Goal: Task Accomplishment & Management: Use online tool/utility

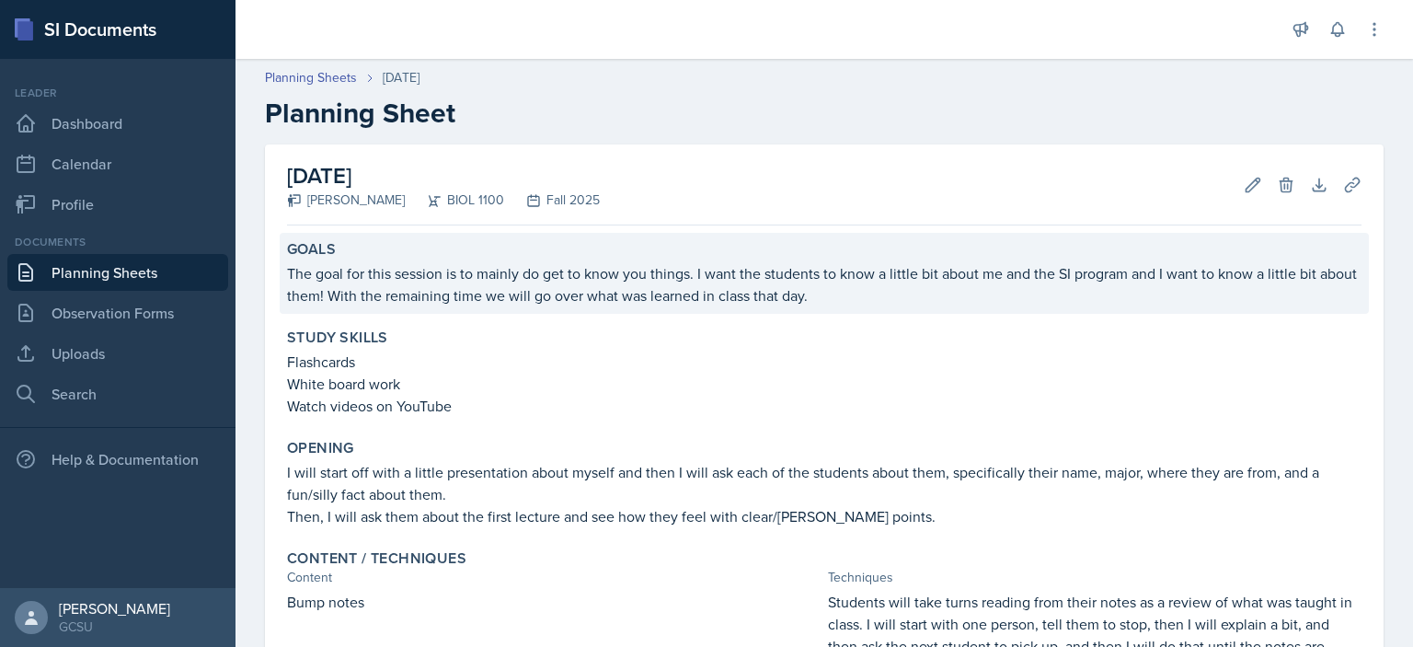
click at [1257, 276] on p "The goal for this session is to mainly do get to know you things. I want the st…" at bounding box center [824, 284] width 1075 height 44
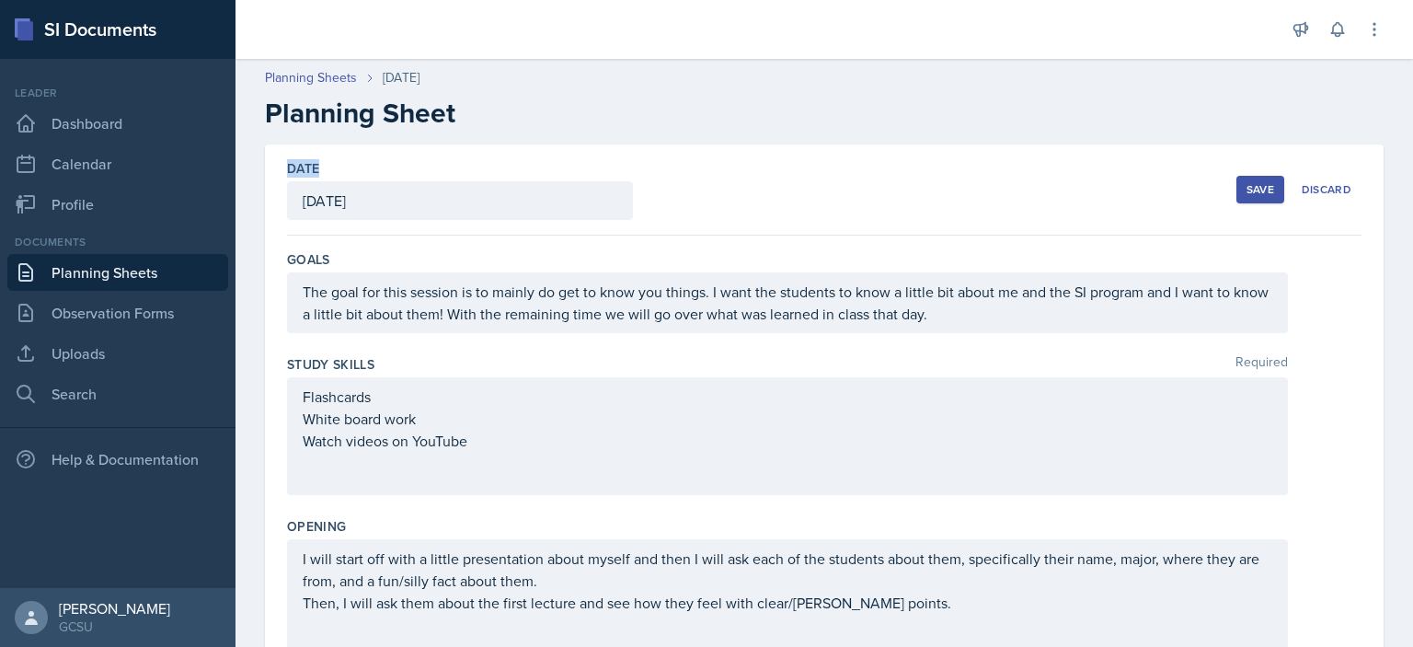
drag, startPoint x: 926, startPoint y: 209, endPoint x: 887, endPoint y: 127, distance: 90.6
click at [887, 127] on h2 "Planning Sheet" at bounding box center [824, 113] width 1119 height 33
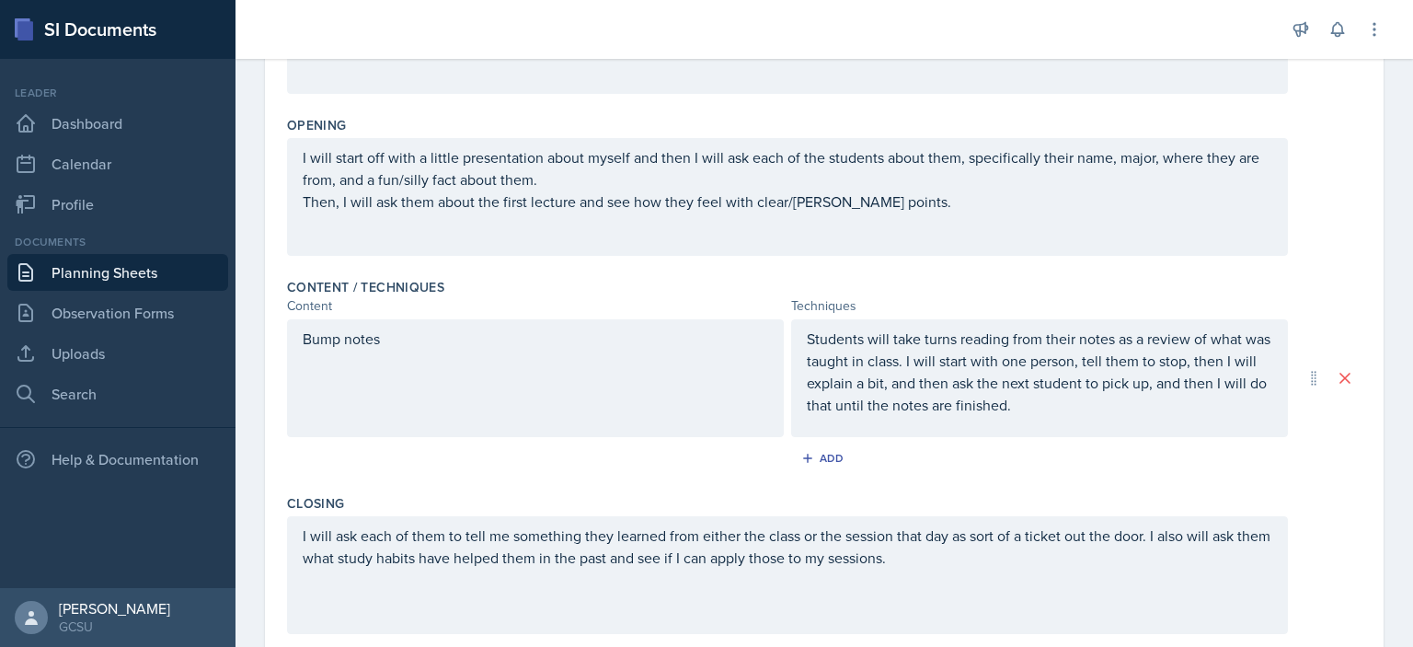
scroll to position [401, 0]
click at [823, 451] on div "Add" at bounding box center [825, 458] width 40 height 15
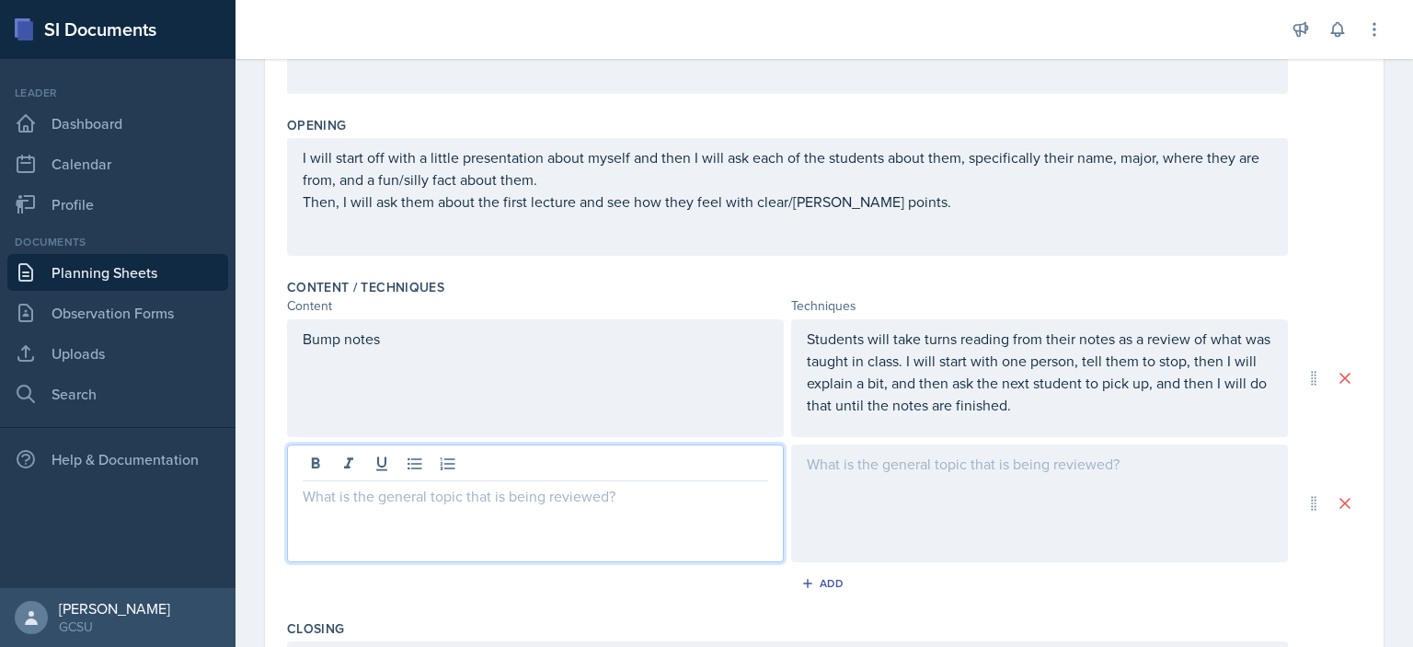
click at [401, 456] on div at bounding box center [535, 503] width 497 height 118
click at [875, 524] on div at bounding box center [1039, 503] width 497 height 118
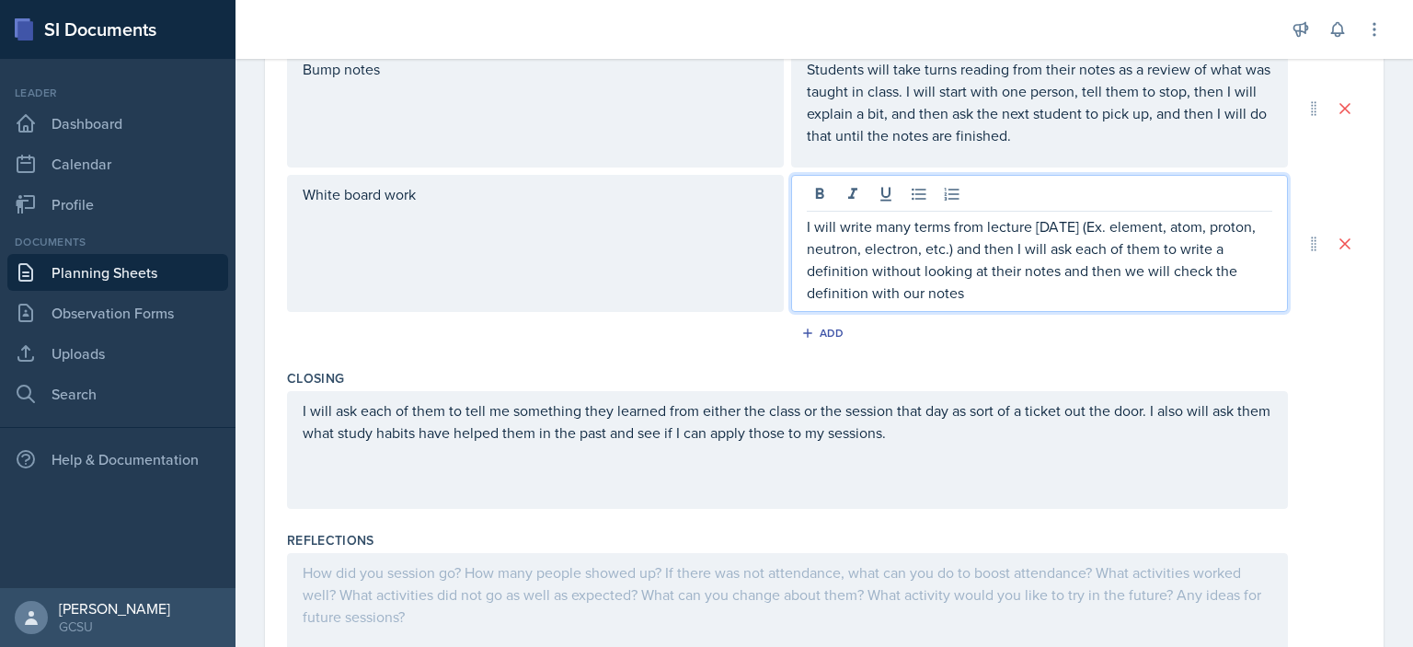
scroll to position [669, 0]
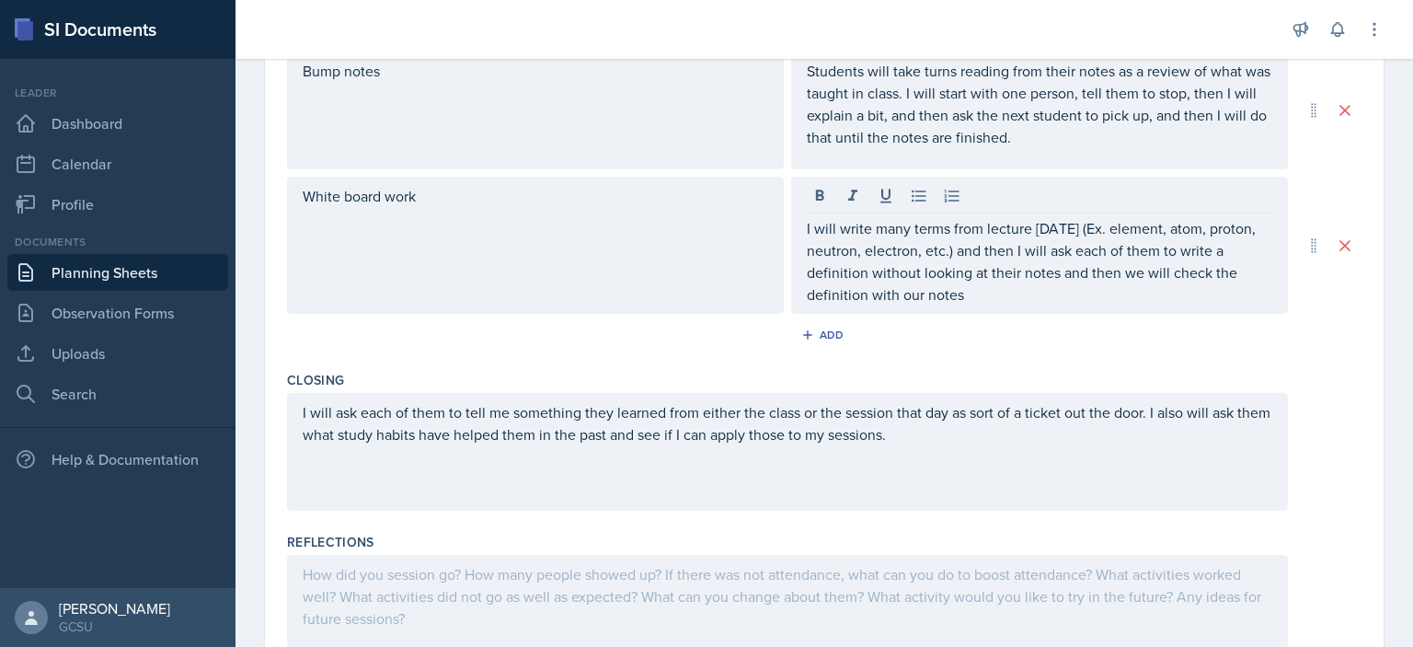
click at [294, 411] on div "I will ask each of them to tell me something they learned from either the class…" at bounding box center [787, 452] width 1001 height 118
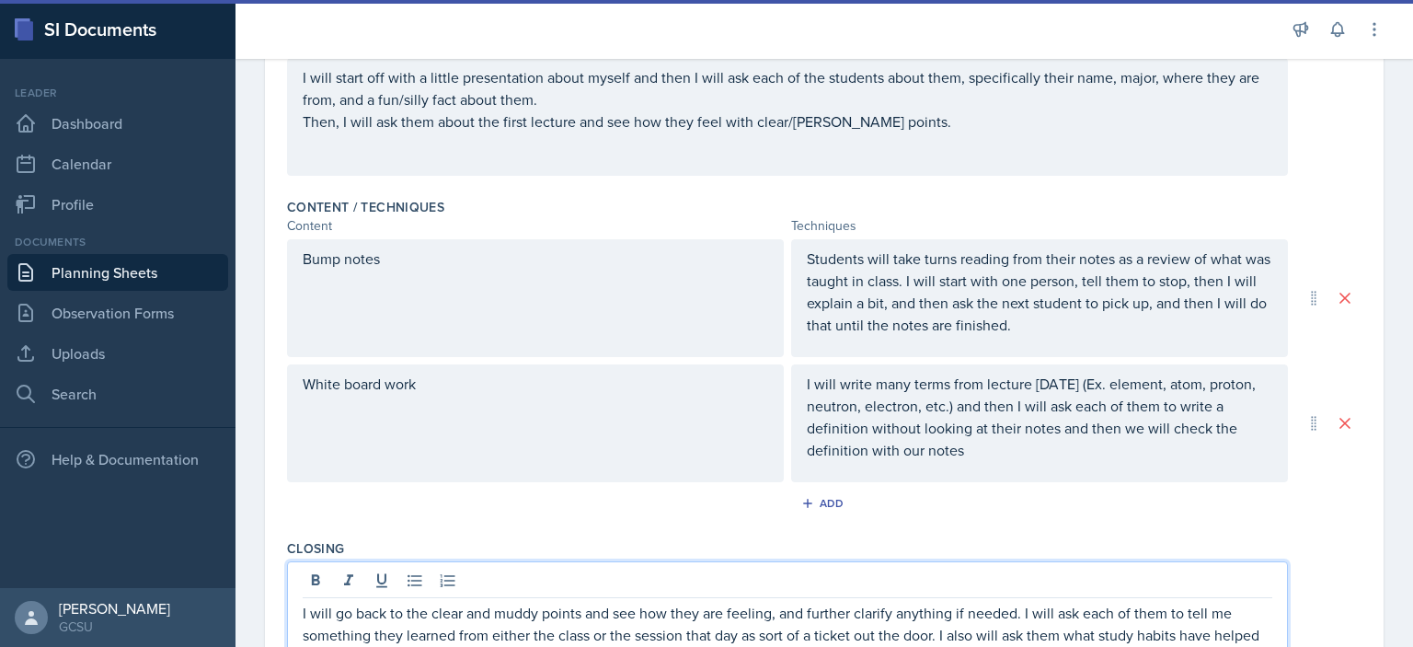
scroll to position [481, 0]
click at [1321, 532] on div "Closing I will go back to the clear and muddy points and see how they are feeli…" at bounding box center [824, 613] width 1075 height 162
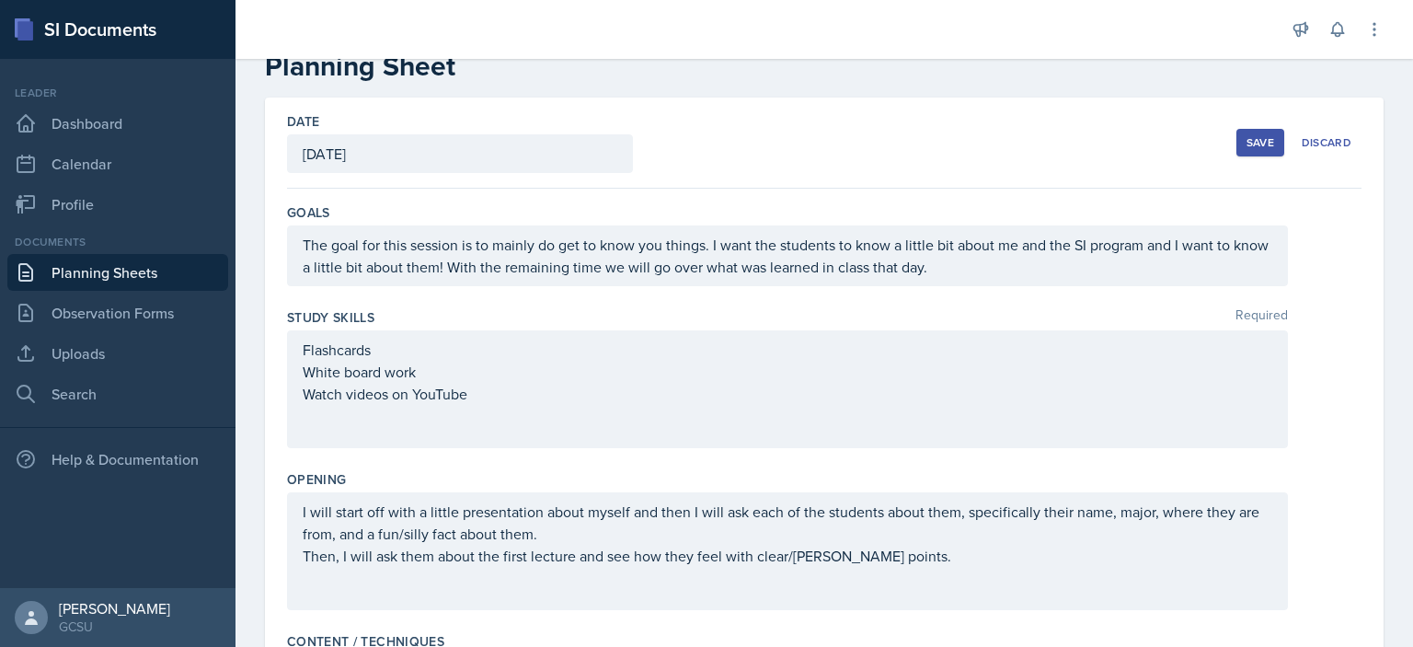
scroll to position [0, 0]
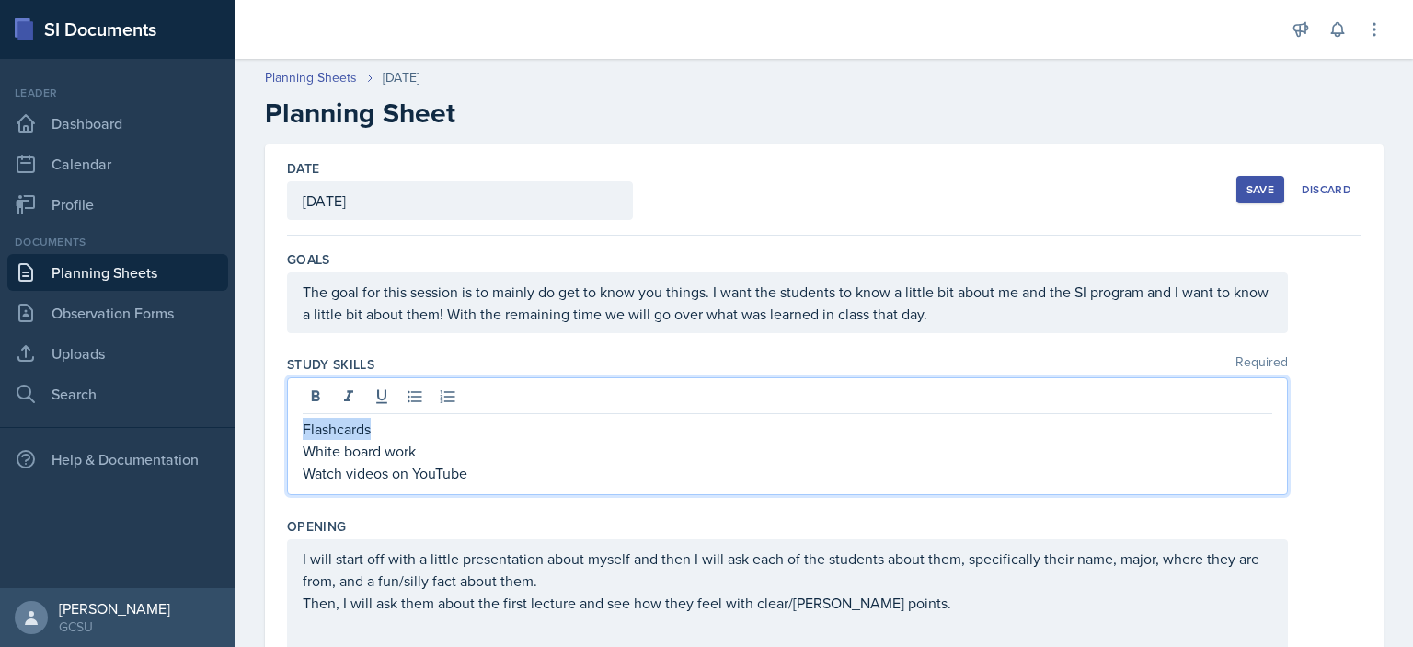
drag, startPoint x: 377, startPoint y: 400, endPoint x: 288, endPoint y: 401, distance: 89.3
click at [288, 401] on div "Flashcards White board work Watch videos on YouTube" at bounding box center [787, 436] width 1001 height 118
click at [486, 482] on div "Reading notes out loud White board work Watch videos on YouTube" at bounding box center [787, 436] width 1001 height 118
click at [482, 471] on p "Watch videos on YouTube" at bounding box center [788, 473] width 970 height 22
drag, startPoint x: 482, startPoint y: 471, endPoint x: 224, endPoint y: 503, distance: 260.5
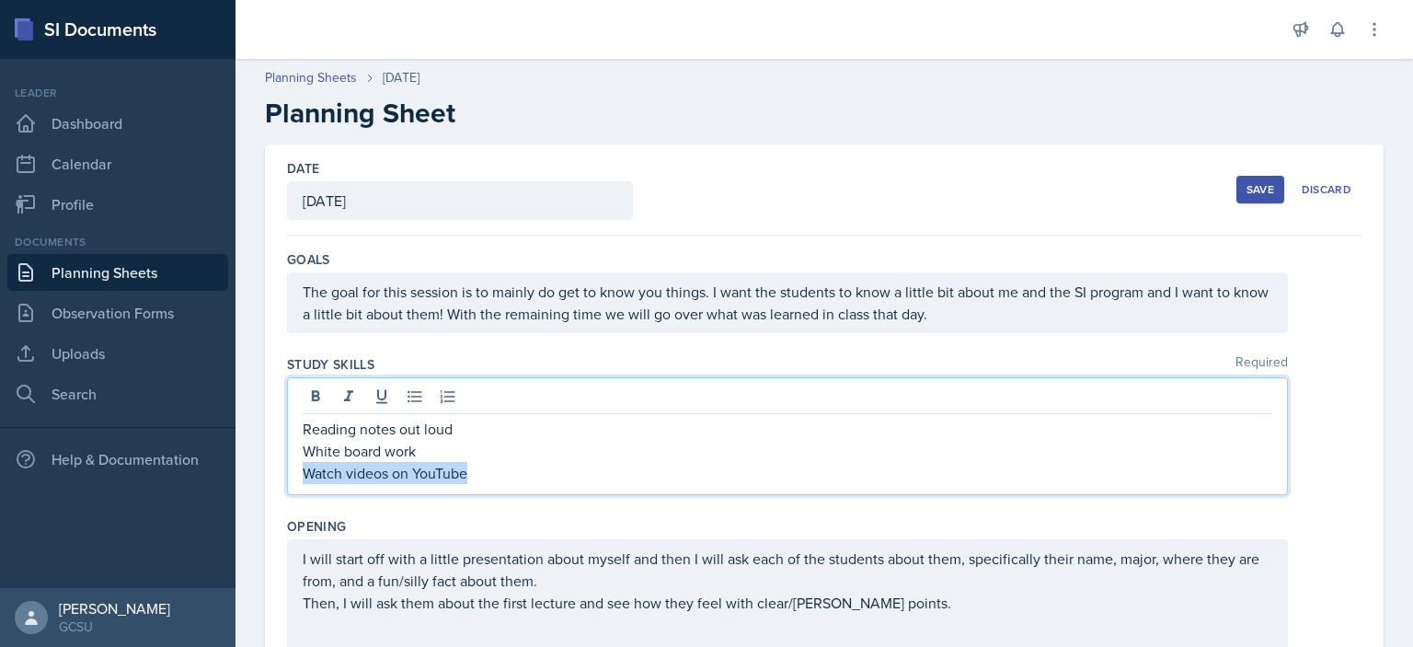
click at [224, 503] on div "SI Documents Leader Dashboard Calendar Profile Documents Planning Sheets Observ…" at bounding box center [706, 323] width 1413 height 647
click at [1314, 393] on div "Reading notes out loud White board work Flashcards" at bounding box center [824, 436] width 1075 height 118
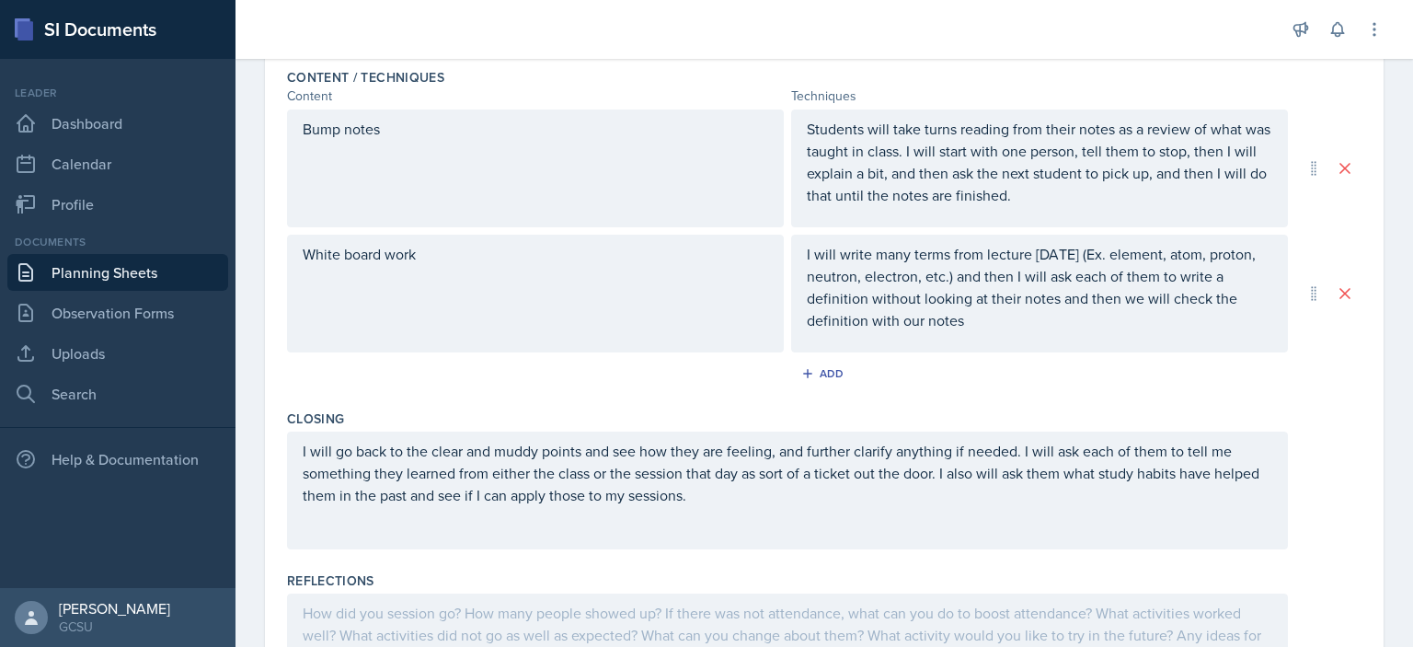
scroll to position [628, 0]
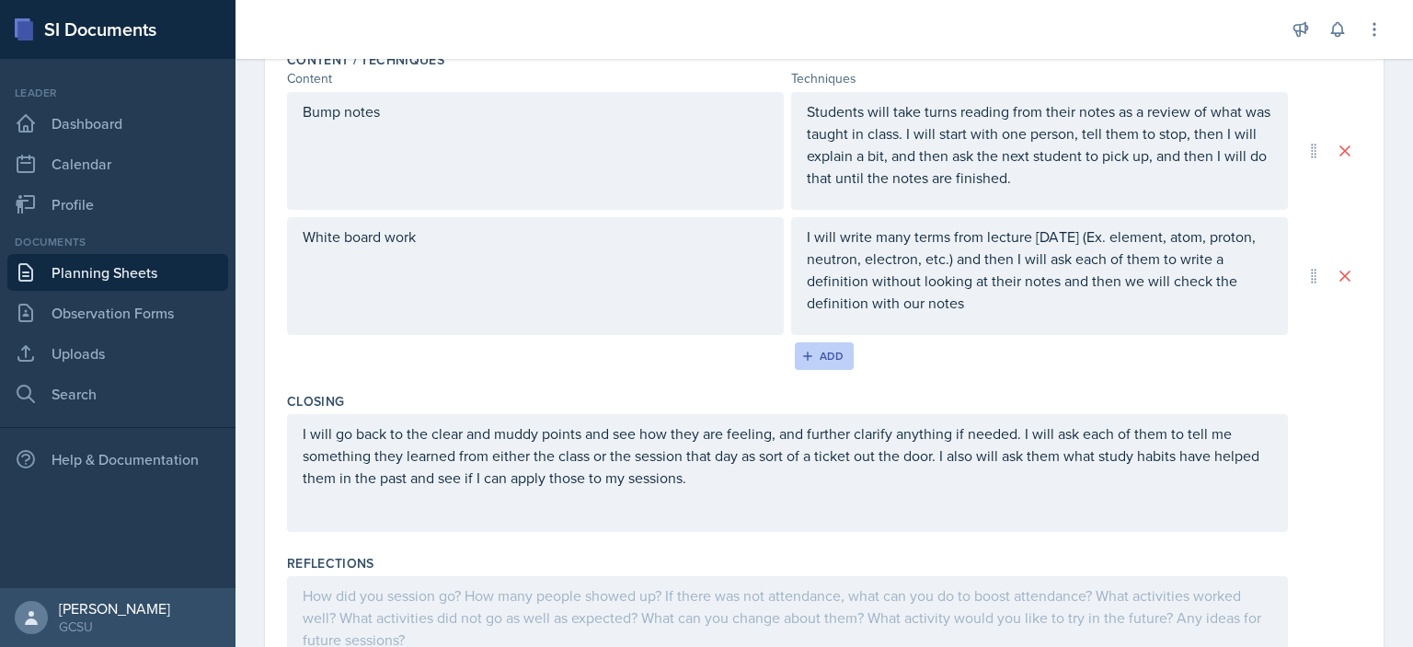
click at [806, 350] on icon "button" at bounding box center [807, 356] width 13 height 13
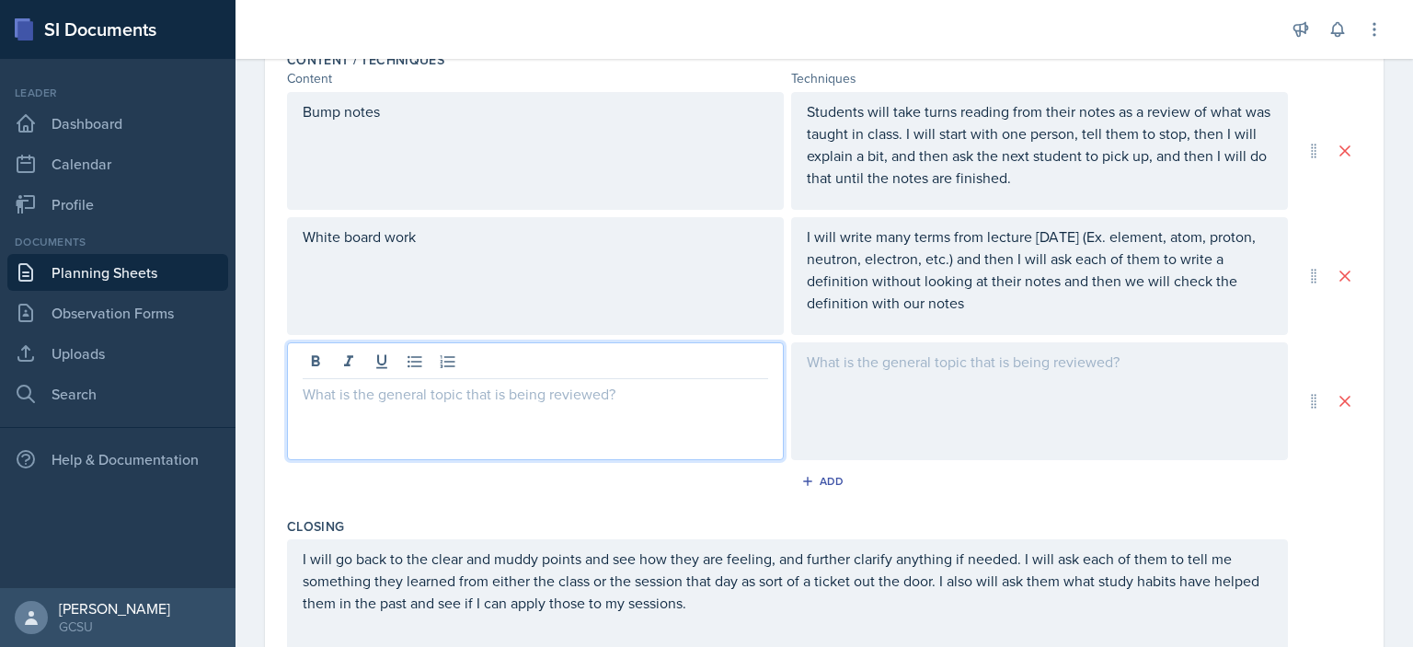
click at [471, 349] on div at bounding box center [535, 401] width 497 height 118
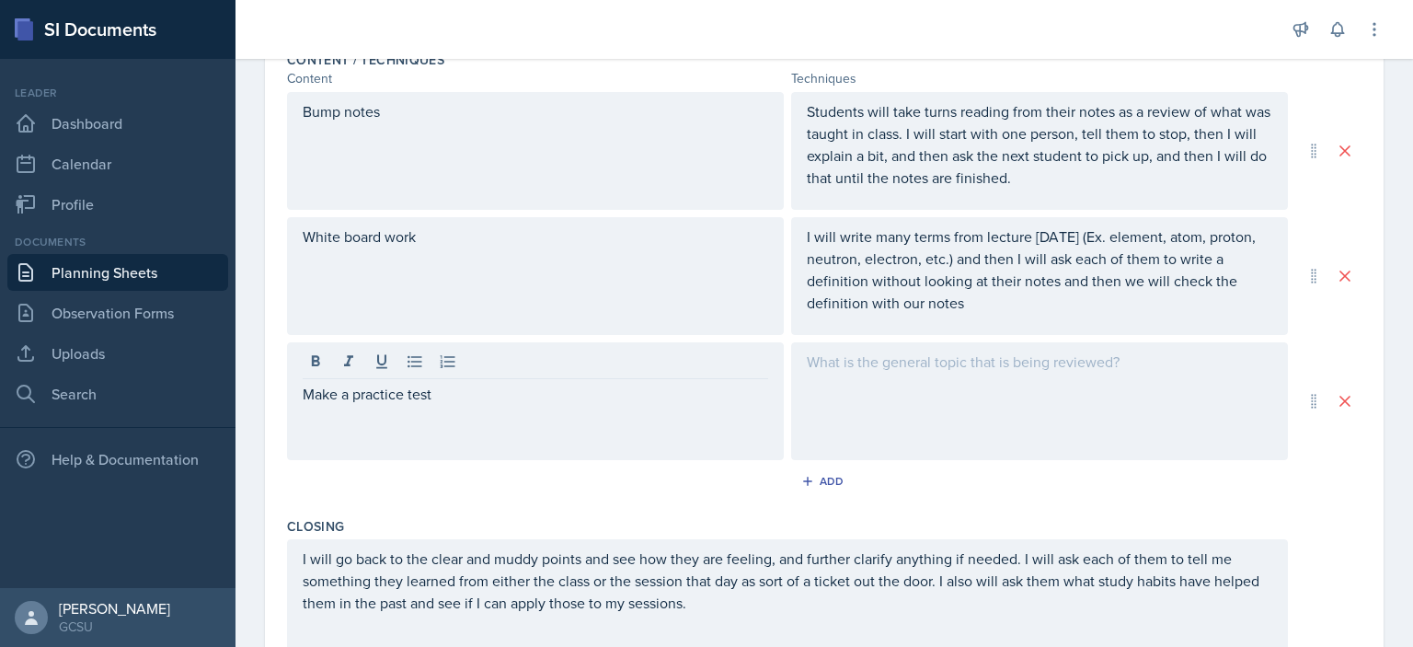
click at [827, 425] on div at bounding box center [1039, 401] width 497 height 118
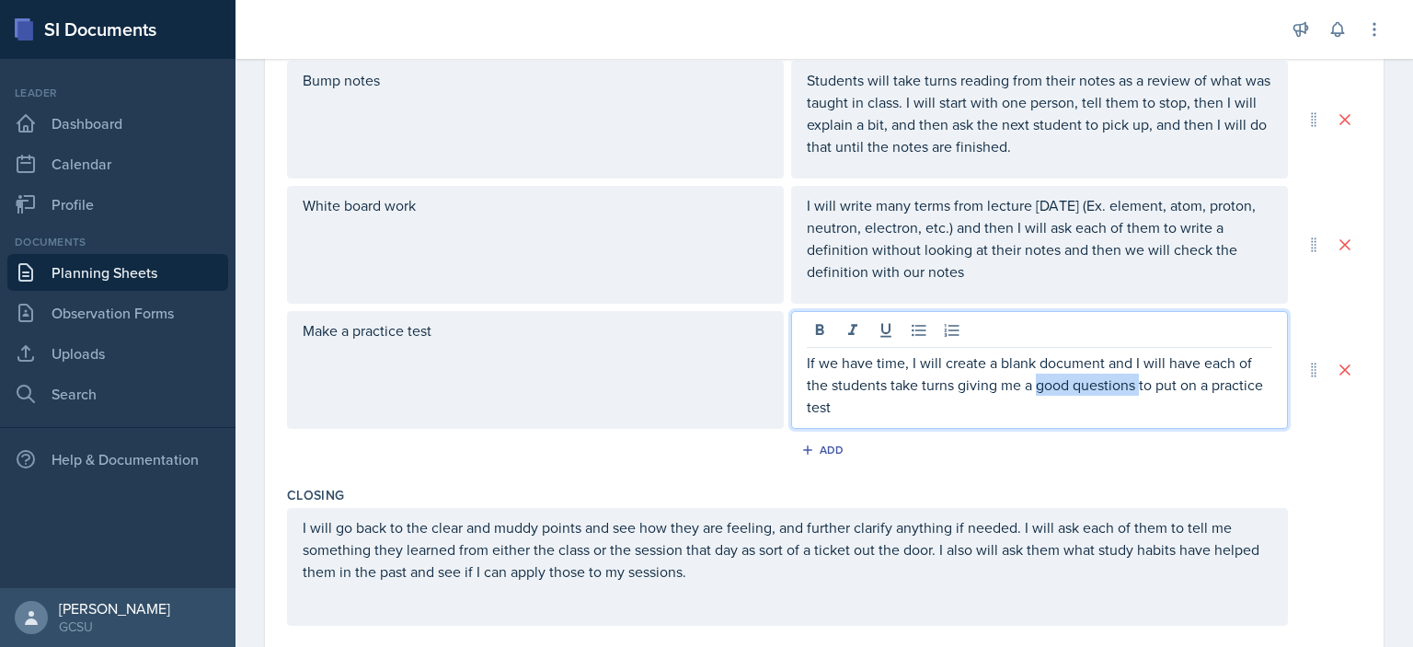
drag, startPoint x: 1131, startPoint y: 388, endPoint x: 1027, endPoint y: 389, distance: 104.0
click at [1027, 389] on p "If we have time, I will create a blank document and I will have each of the stu…" at bounding box center [1040, 384] width 466 height 66
click at [945, 395] on p "If we have time, I will create a blank document and I will have each of the stu…" at bounding box center [1040, 384] width 466 height 66
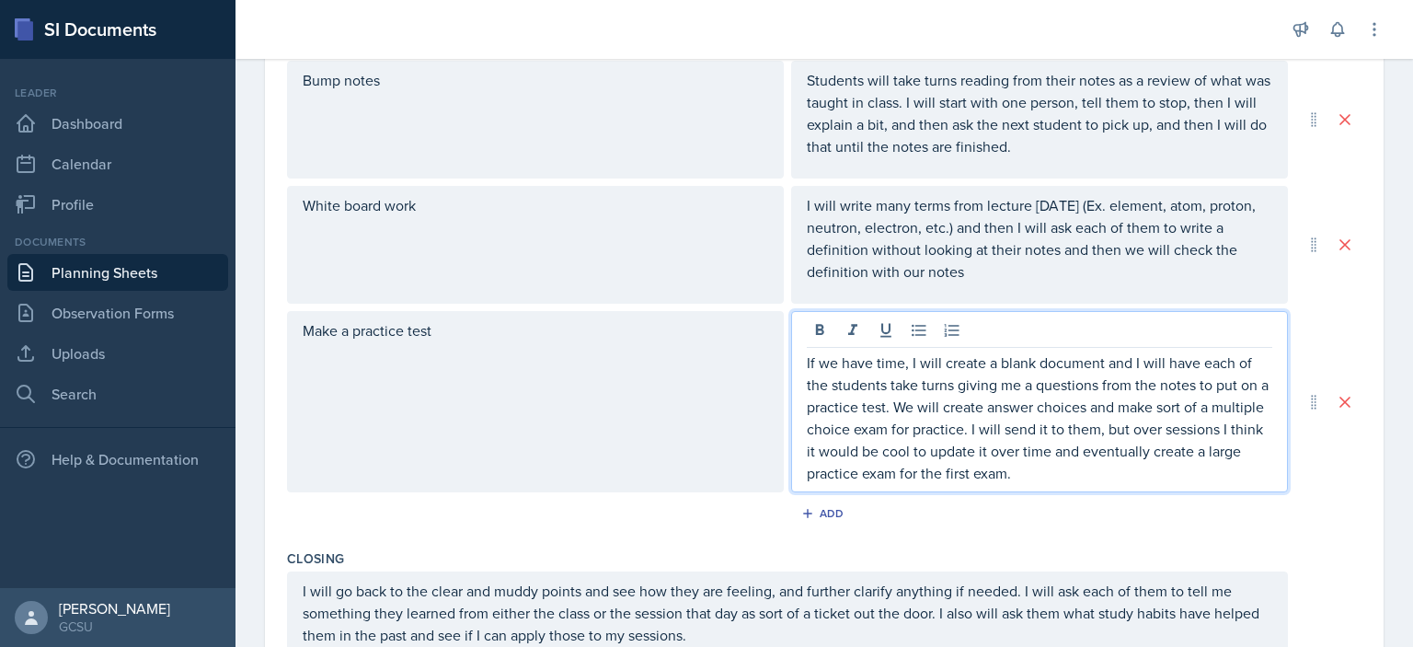
click at [1259, 551] on div "Closing" at bounding box center [824, 558] width 1075 height 18
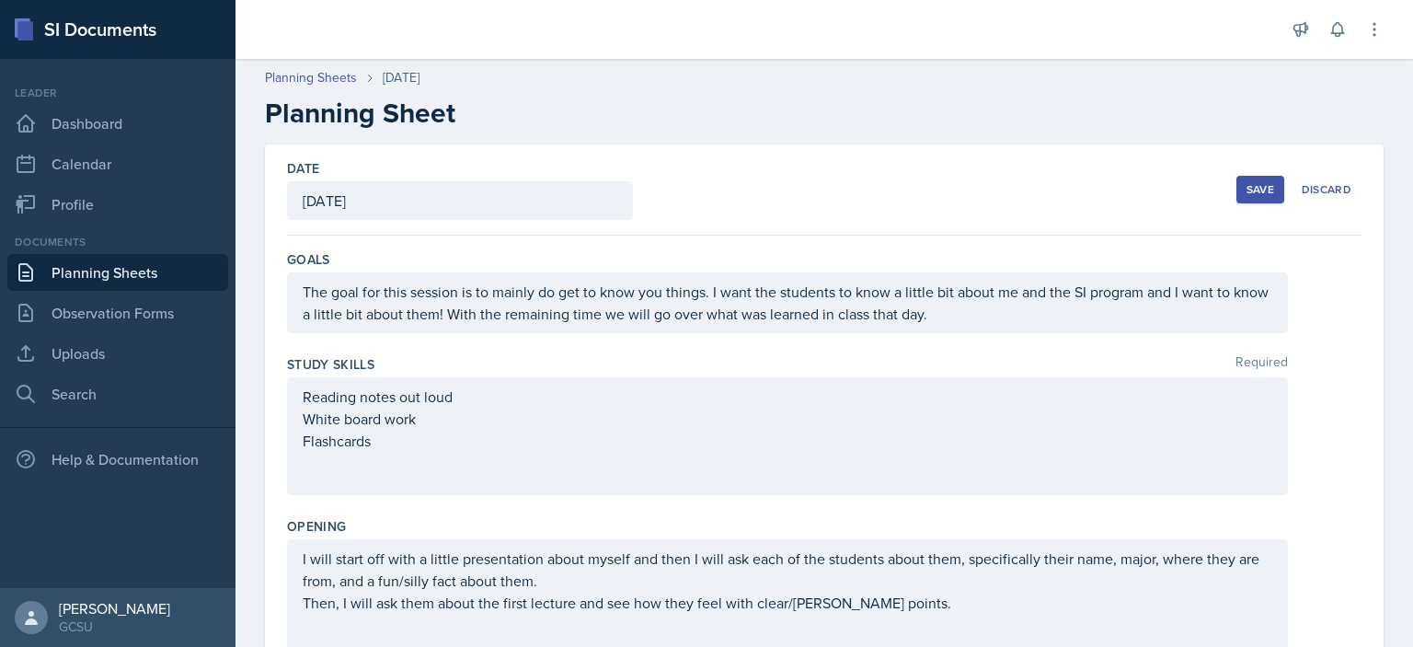
scroll to position [2, 0]
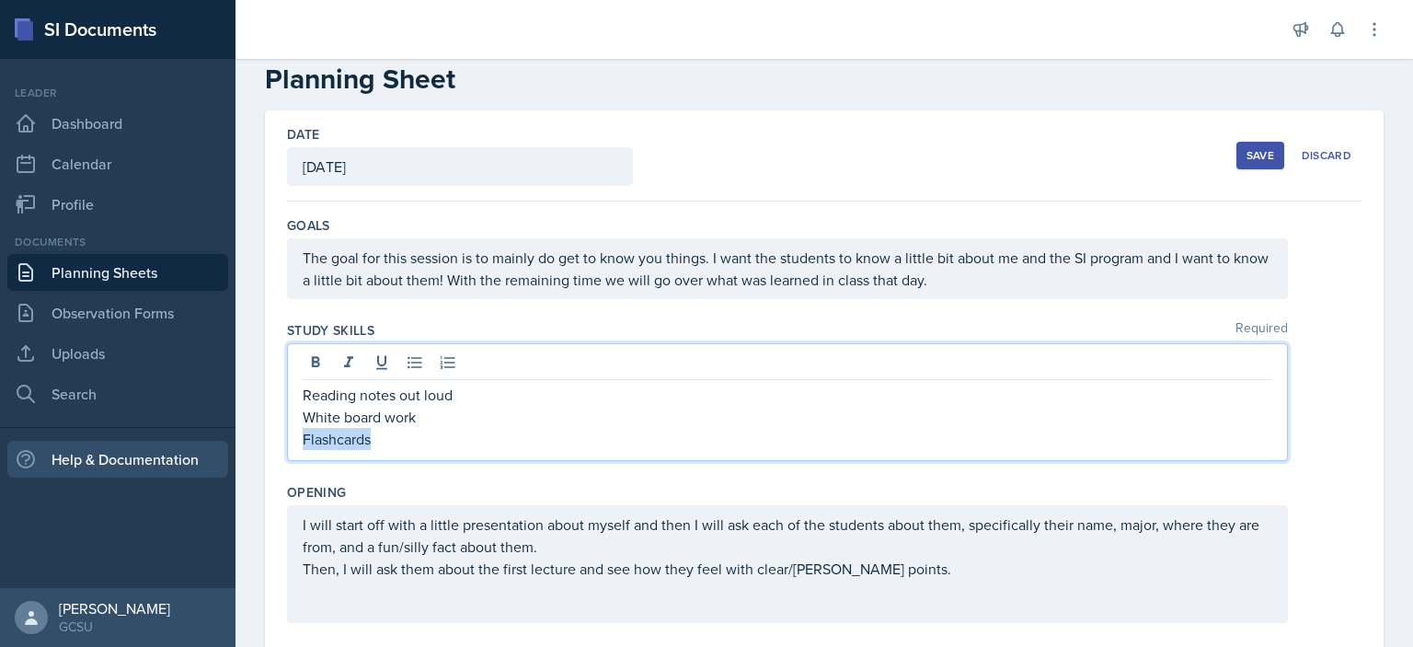
drag, startPoint x: 390, startPoint y: 442, endPoint x: 198, endPoint y: 499, distance: 200.6
click at [114, 477] on div "SI Documents Leader Dashboard Calendar Profile Documents Planning Sheets Observ…" at bounding box center [706, 323] width 1413 height 647
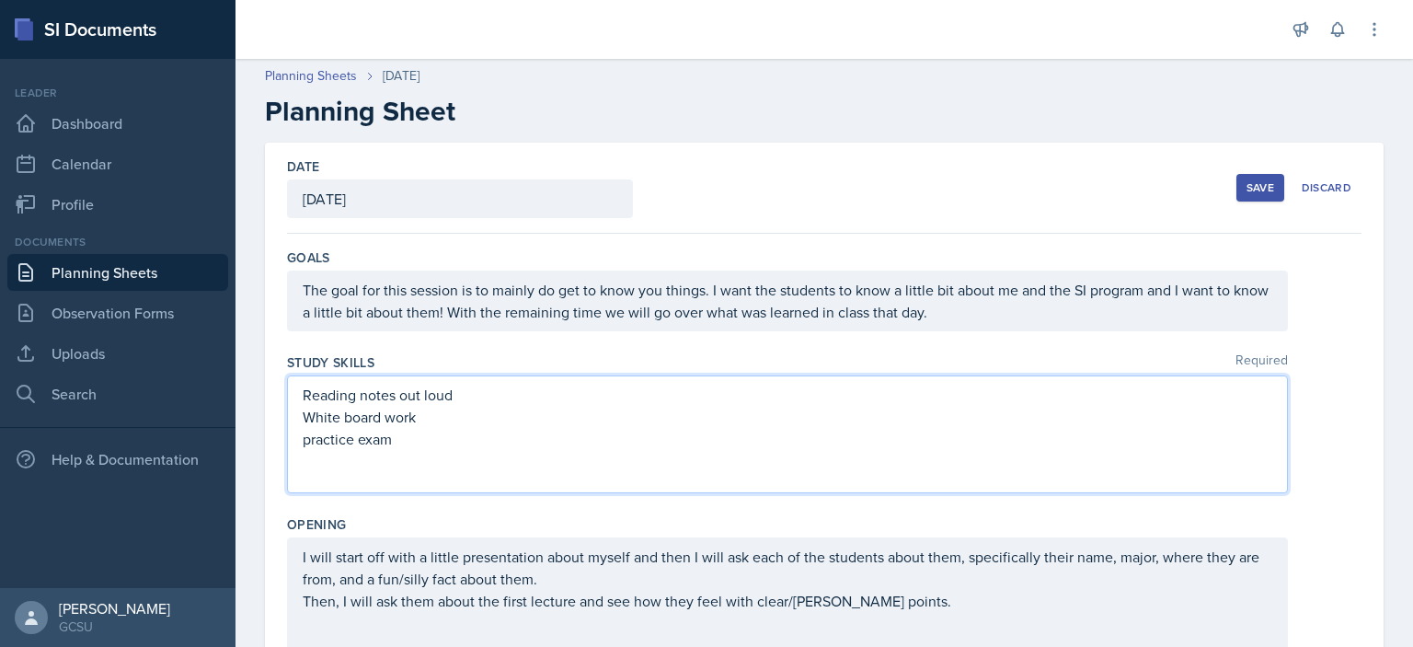
click at [308, 432] on p "practice exam" at bounding box center [788, 439] width 970 height 22
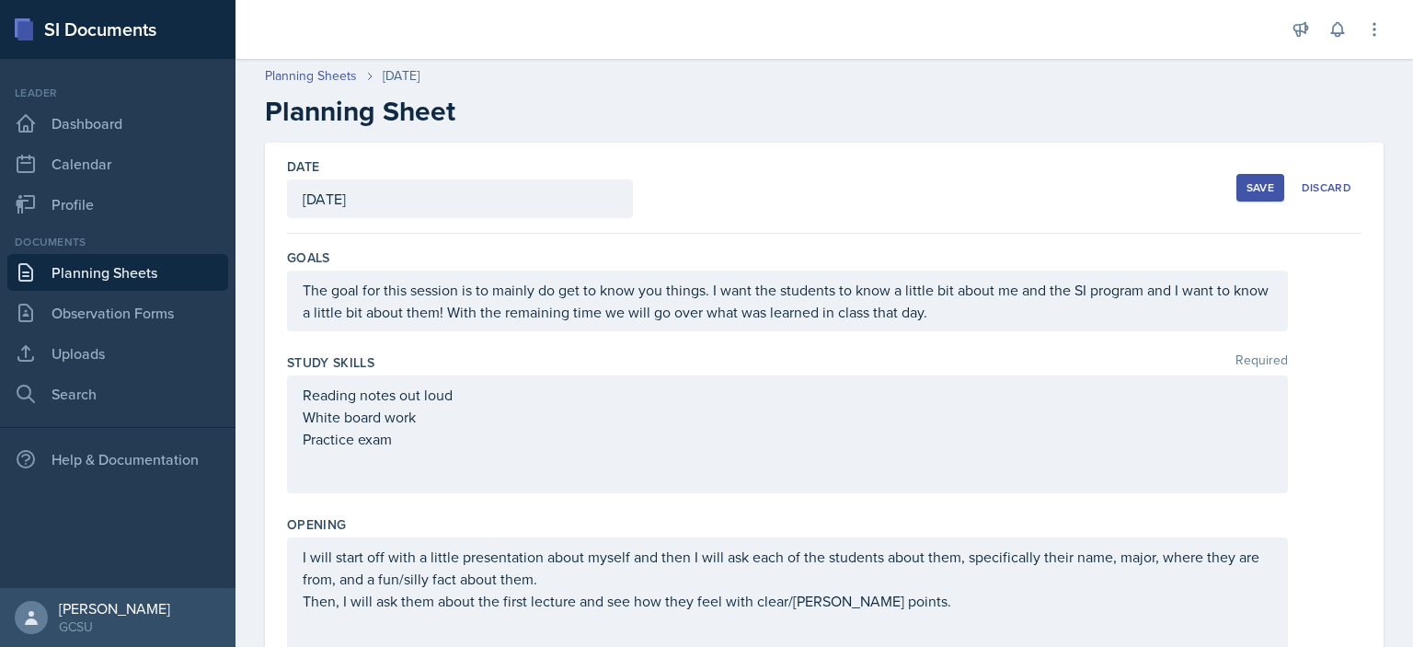
click at [529, 518] on div "Opening" at bounding box center [824, 524] width 1075 height 18
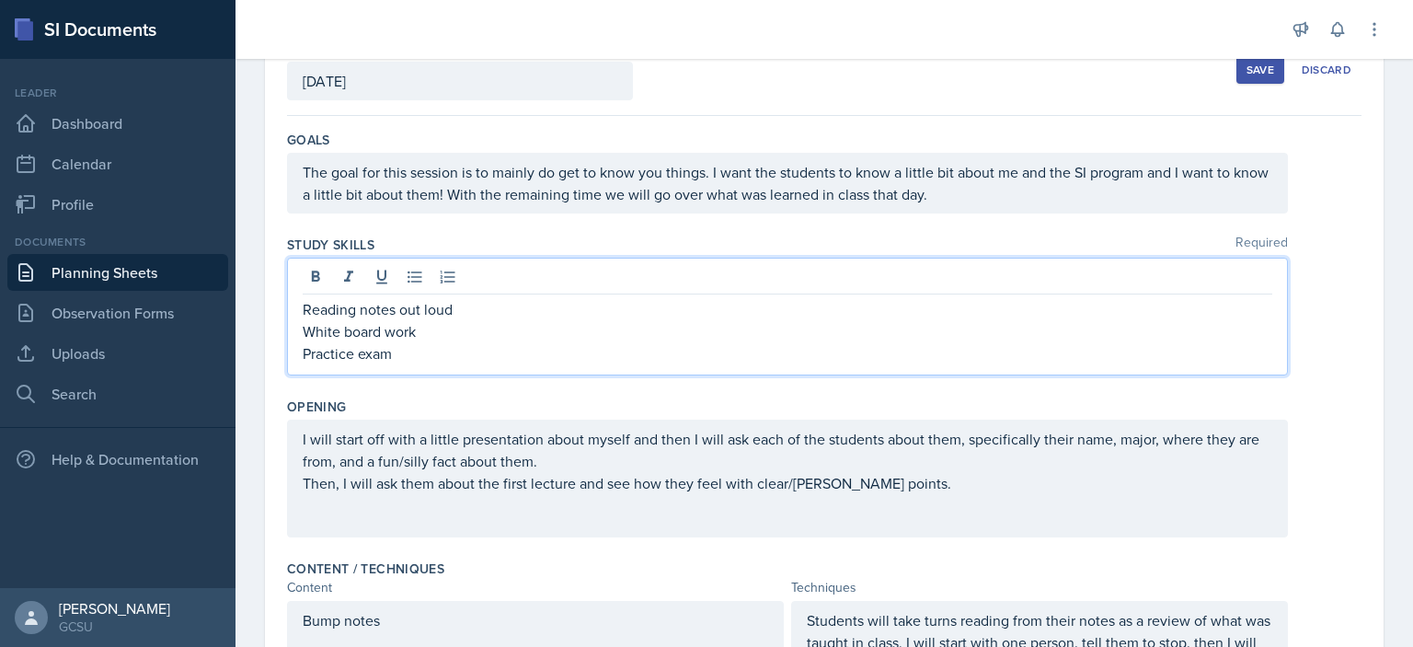
scroll to position [152, 0]
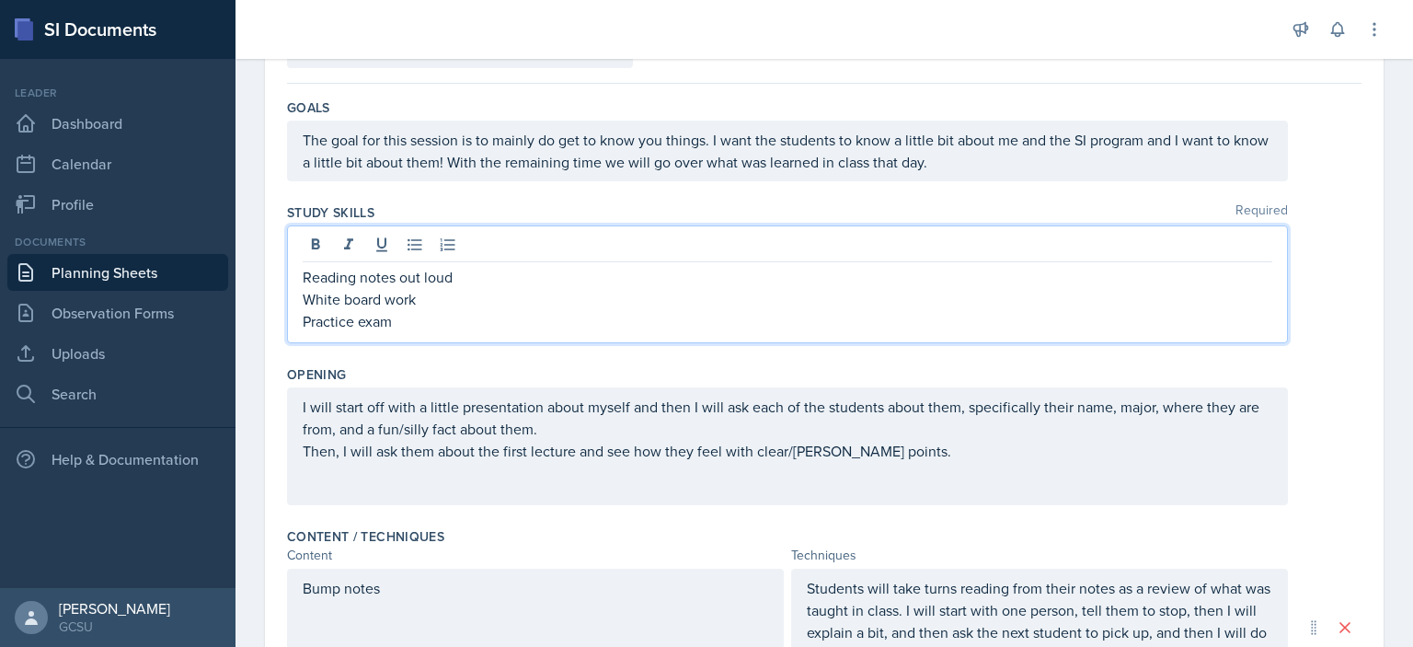
click at [309, 319] on p "Practice exam" at bounding box center [788, 321] width 970 height 22
click at [700, 485] on div "I will start off with a little presentation about myself and then I will ask ea…" at bounding box center [787, 446] width 1001 height 118
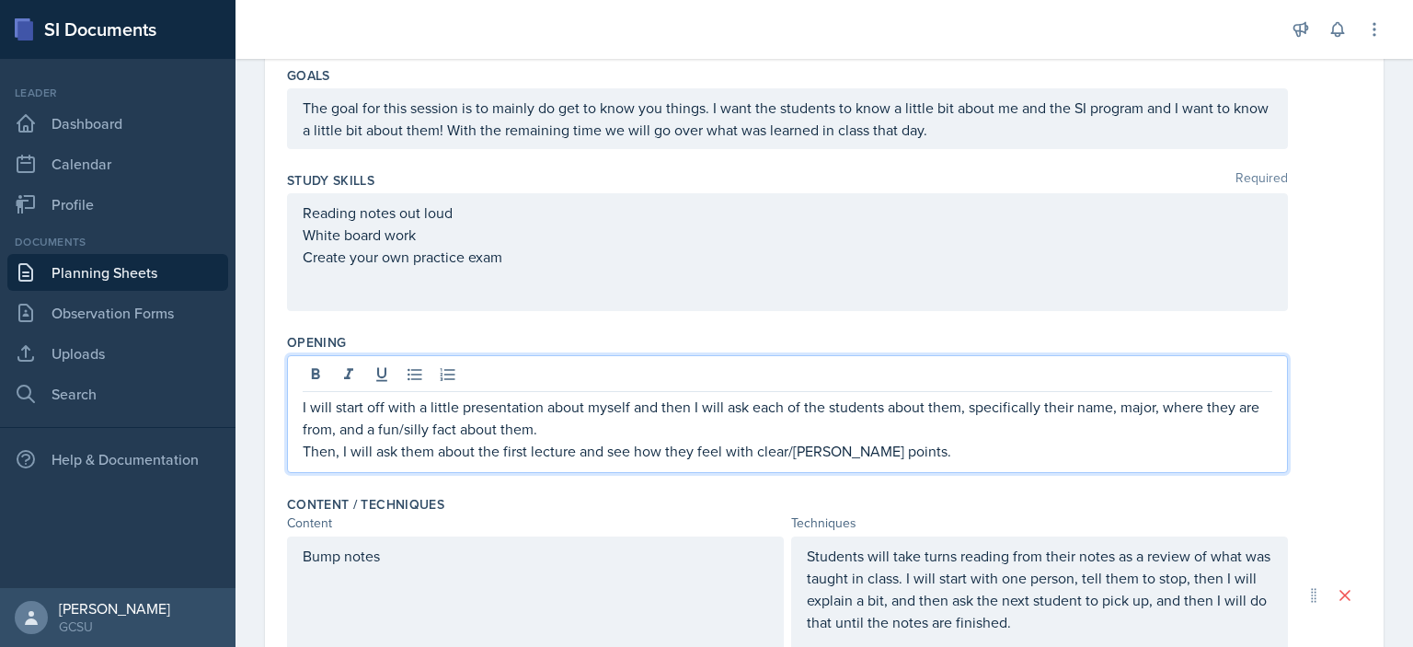
scroll to position [380, 0]
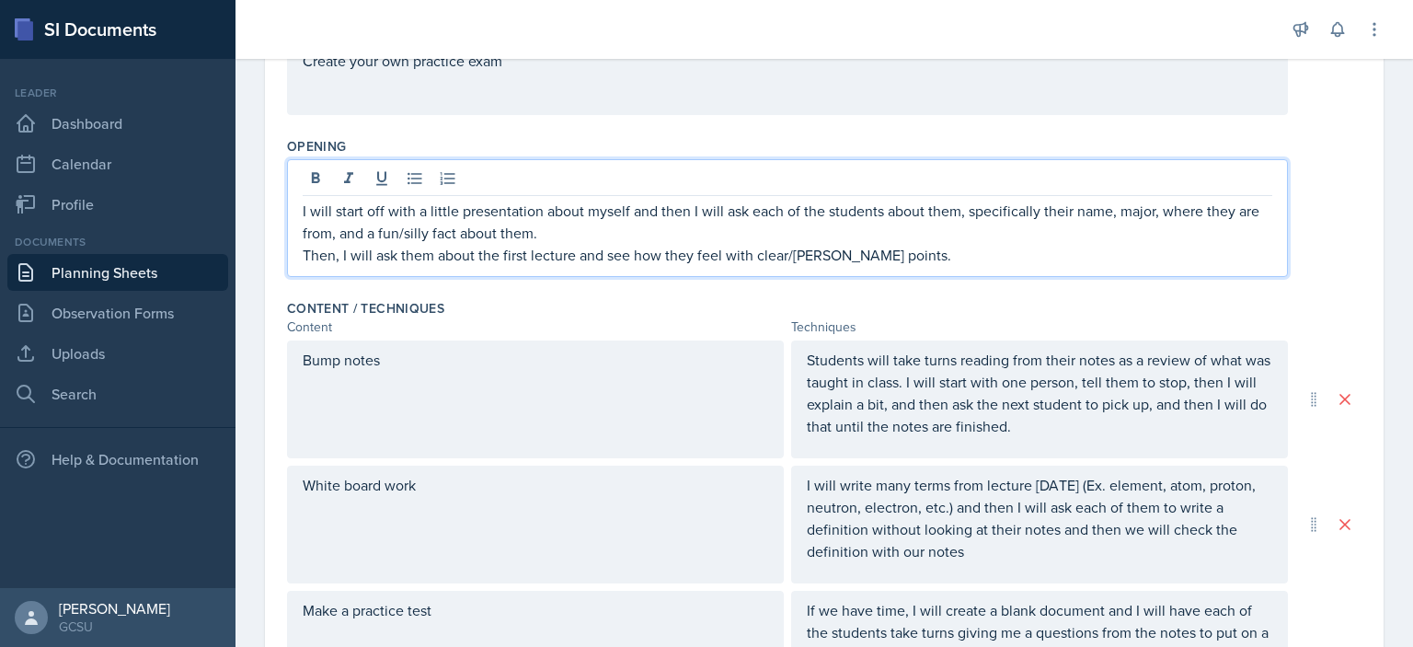
click at [1013, 315] on div "Content / Techniques" at bounding box center [824, 308] width 1075 height 18
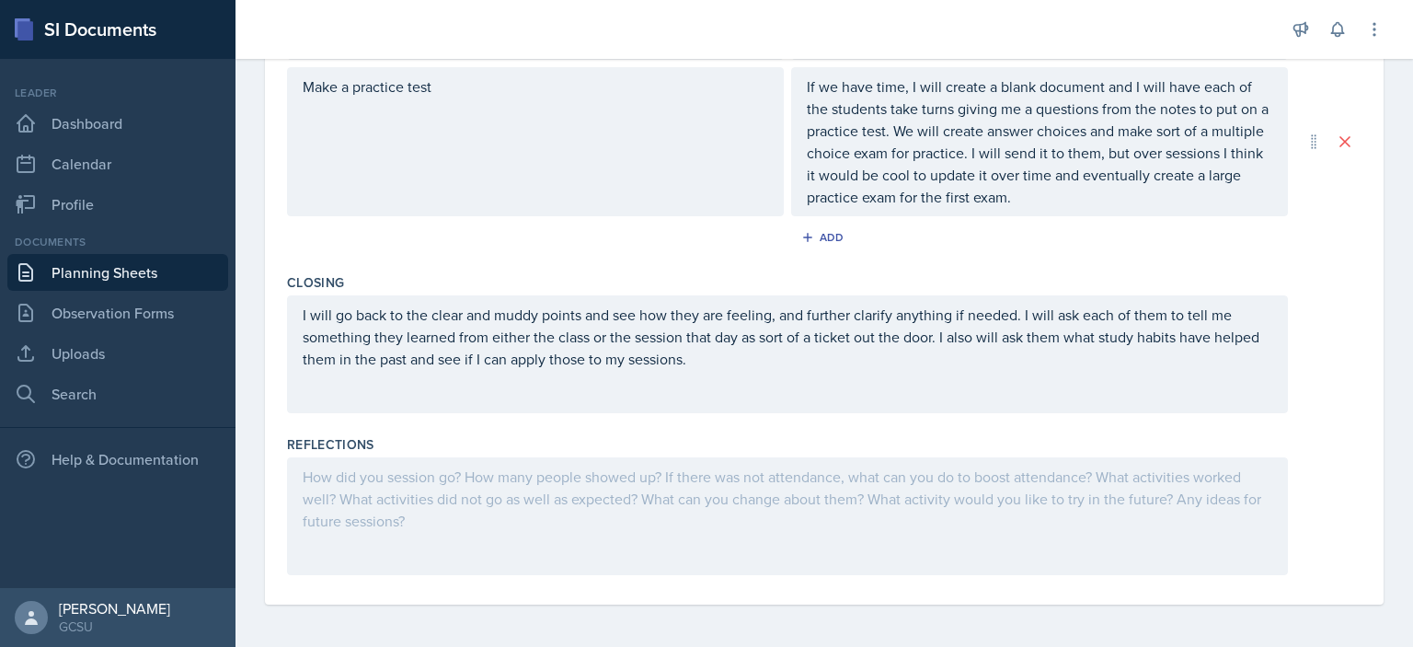
scroll to position [902, 0]
click at [887, 421] on div "Closing I will go back to the clear and muddy points and see how they are feeli…" at bounding box center [824, 349] width 1075 height 162
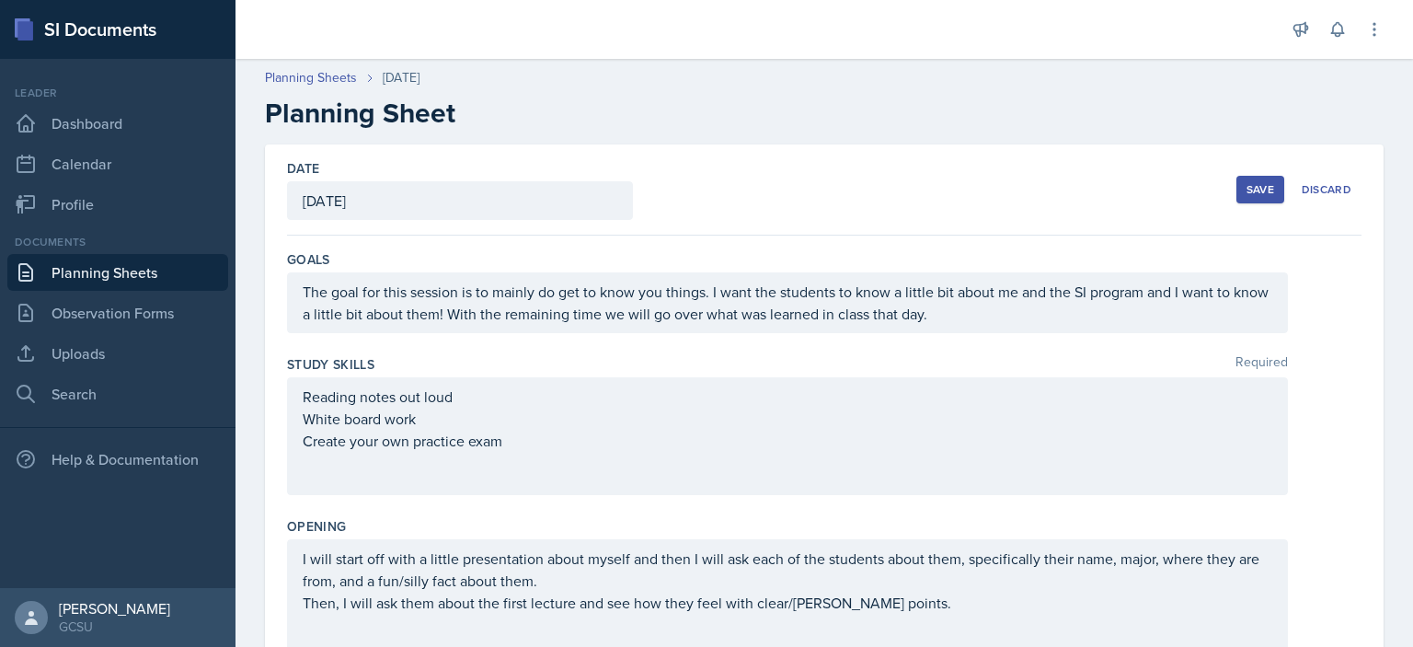
click at [1248, 195] on div "Save" at bounding box center [1261, 189] width 28 height 15
